Goal: Task Accomplishment & Management: Use online tool/utility

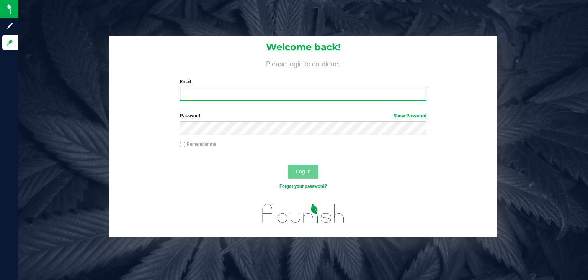
type input "[PERSON_NAME][EMAIL_ADDRESS][DOMAIN_NAME]"
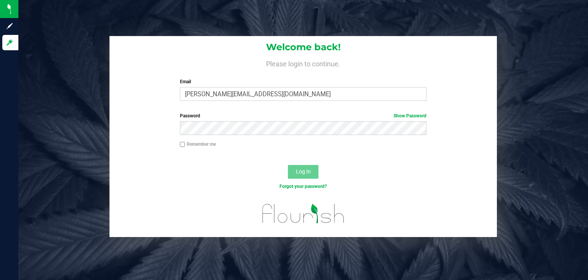
click at [301, 174] on span "Log In" at bounding box center [303, 171] width 15 height 6
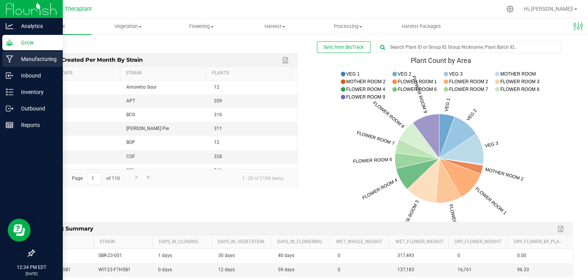
click at [36, 62] on p "Manufacturing" at bounding box center [36, 58] width 46 height 9
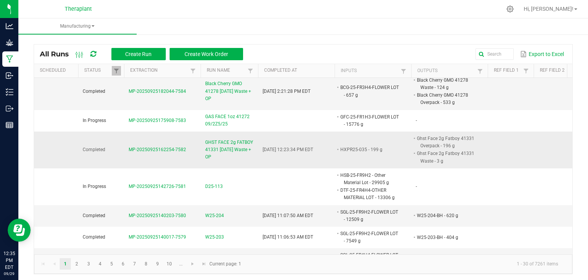
scroll to position [2, 0]
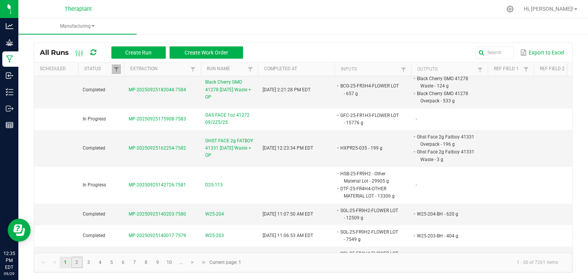
click at [75, 259] on link "2" at bounding box center [76, 261] width 11 height 11
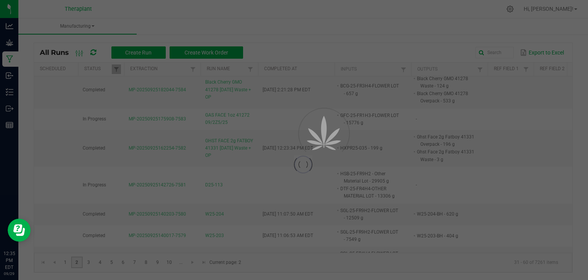
scroll to position [0, 0]
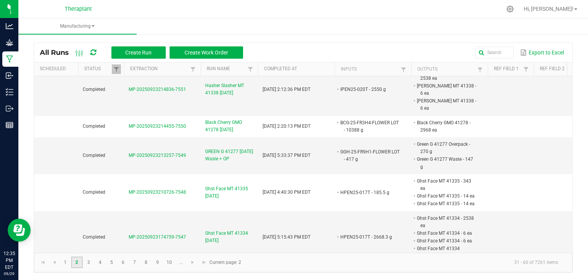
scroll to position [947, 0]
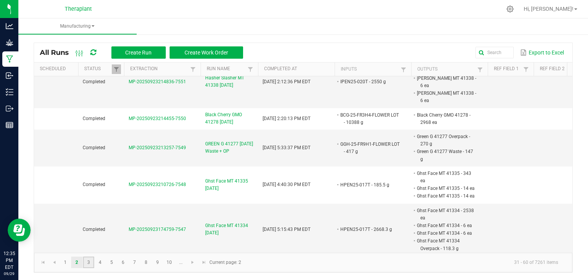
click at [89, 261] on link "3" at bounding box center [88, 261] width 11 height 11
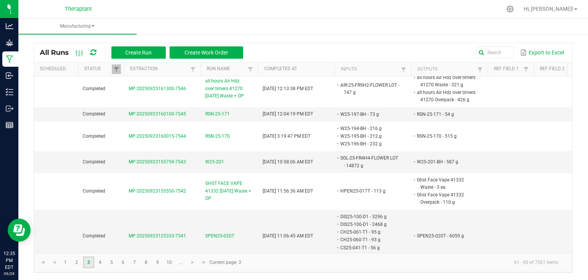
scroll to position [3, 0]
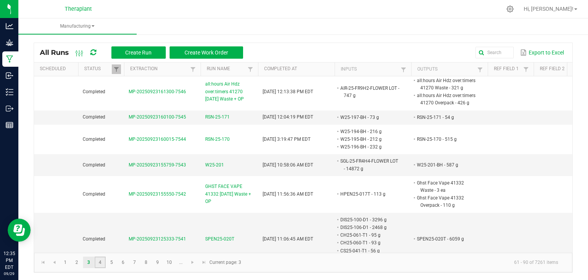
click at [101, 260] on link "4" at bounding box center [100, 261] width 11 height 11
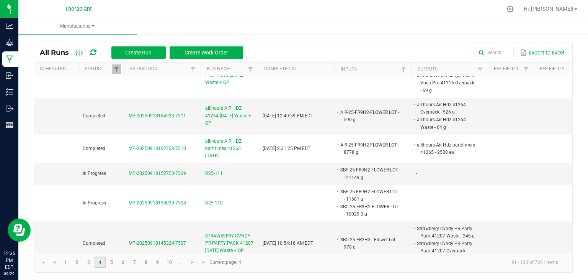
scroll to position [113, 0]
